Goal: Obtain resource: Obtain resource

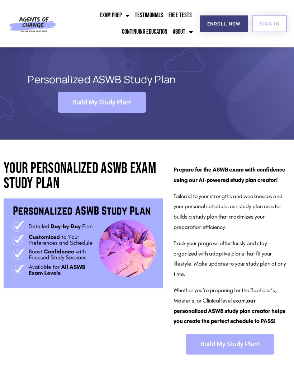
click at [264, 23] on span "SIGN IN" at bounding box center [270, 24] width 20 height 5
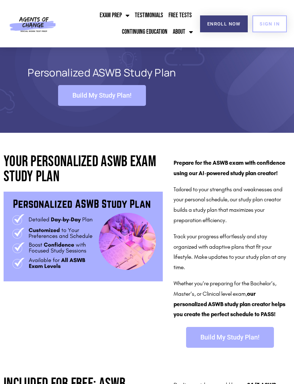
scroll to position [8, 0]
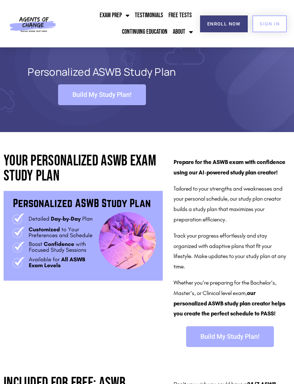
click at [65, 241] on img at bounding box center [83, 236] width 159 height 90
click at [99, 96] on span "Build My Study Plan!" at bounding box center [101, 94] width 59 height 6
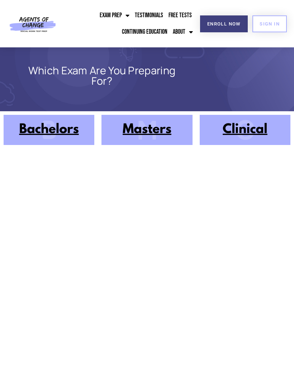
click at [251, 132] on img at bounding box center [245, 130] width 91 height 30
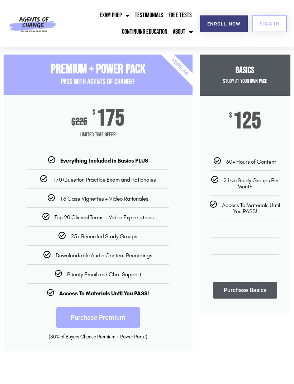
click at [112, 17] on link "Exam Prep" at bounding box center [114, 15] width 33 height 16
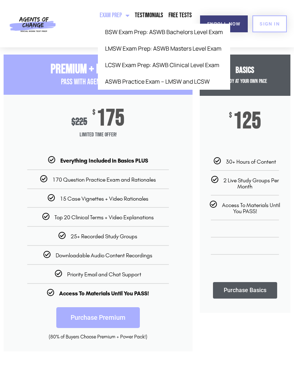
click at [123, 81] on link "ASWB Practice Exam – LMSW and LCSW" at bounding box center [164, 81] width 132 height 16
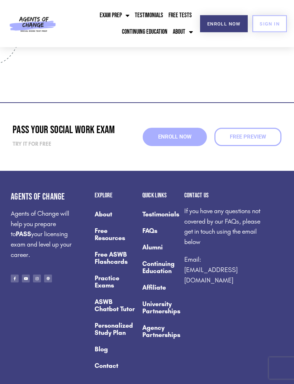
scroll to position [1462, 0]
click at [115, 269] on link "Free ASWB Flashcards" at bounding box center [115, 258] width 41 height 24
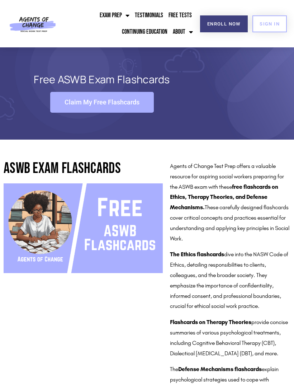
click at [80, 105] on span "Claim My Free Flashcards" at bounding box center [102, 102] width 75 height 6
